Goal: Task Accomplishment & Management: Manage account settings

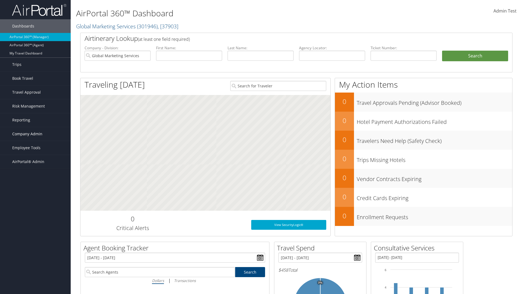
click at [35, 134] on span "Company Admin" at bounding box center [27, 134] width 30 height 14
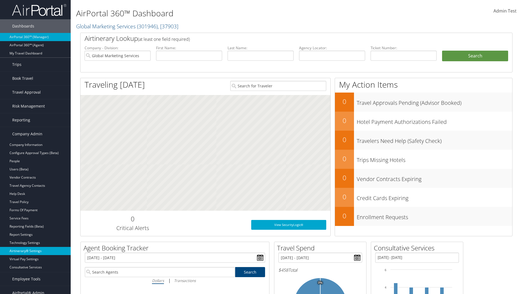
click at [35, 247] on link "Airtinerary® Settings" at bounding box center [35, 251] width 71 height 8
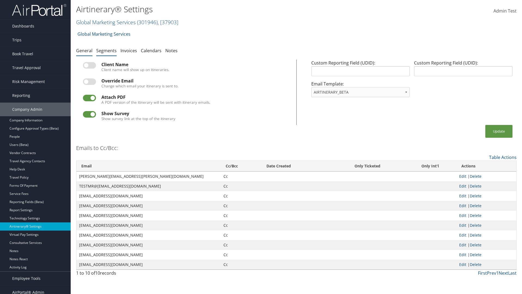
click at [106, 50] on link "Segments" at bounding box center [106, 51] width 20 height 6
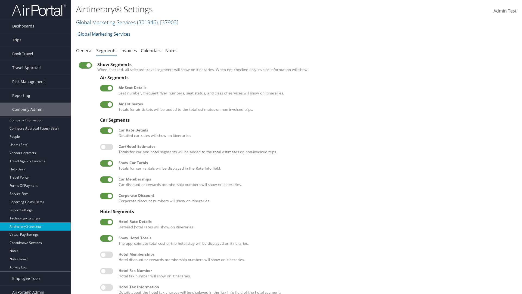
scroll to position [74, 0]
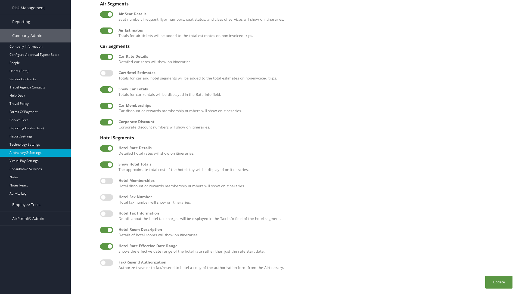
click at [107, 229] on label at bounding box center [106, 229] width 13 height 7
click at [106, 229] on input "checkbox" at bounding box center [105, 231] width 4 height 4
click at [107, 229] on label at bounding box center [106, 229] width 13 height 7
click at [106, 229] on input "checkbox" at bounding box center [105, 231] width 4 height 4
checkbox input "true"
